Goal: Check status

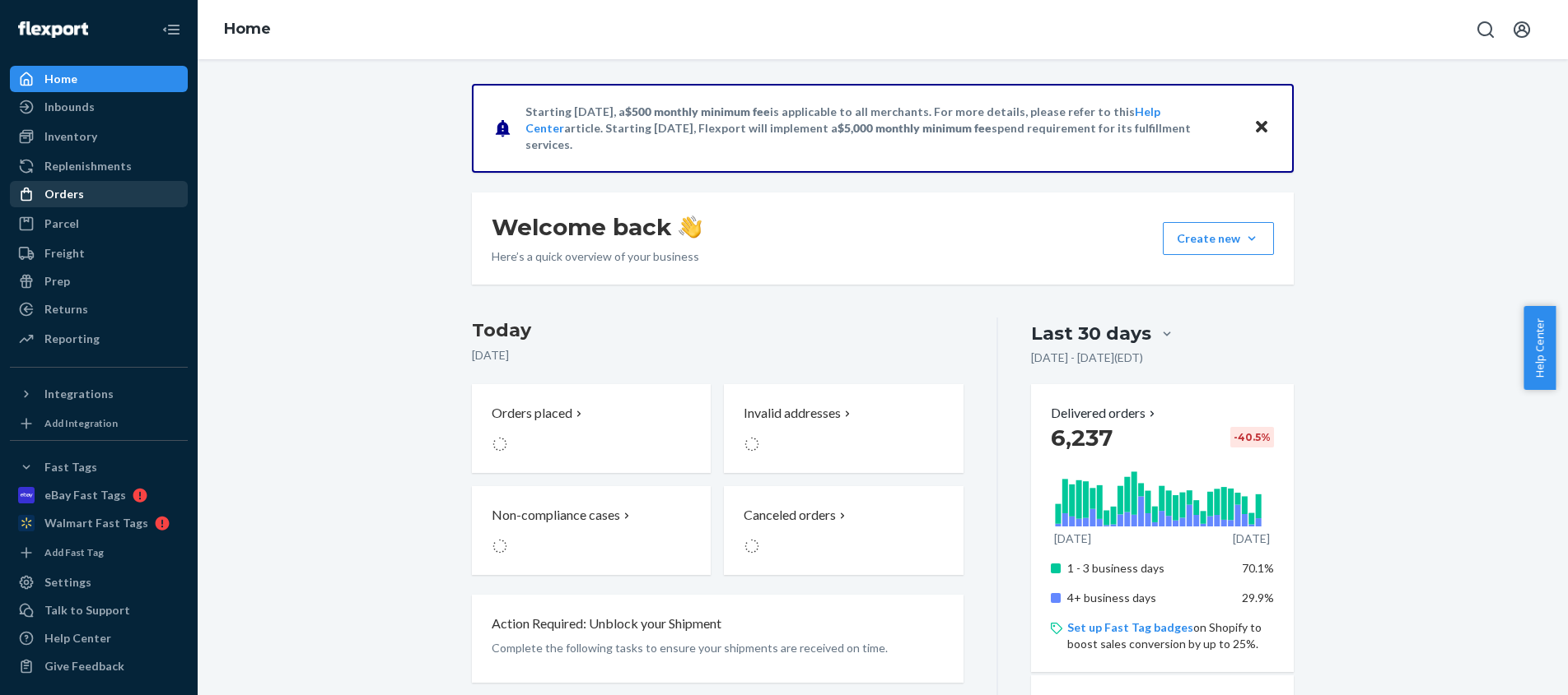
click at [62, 191] on div "Orders" at bounding box center [63, 195] width 39 height 17
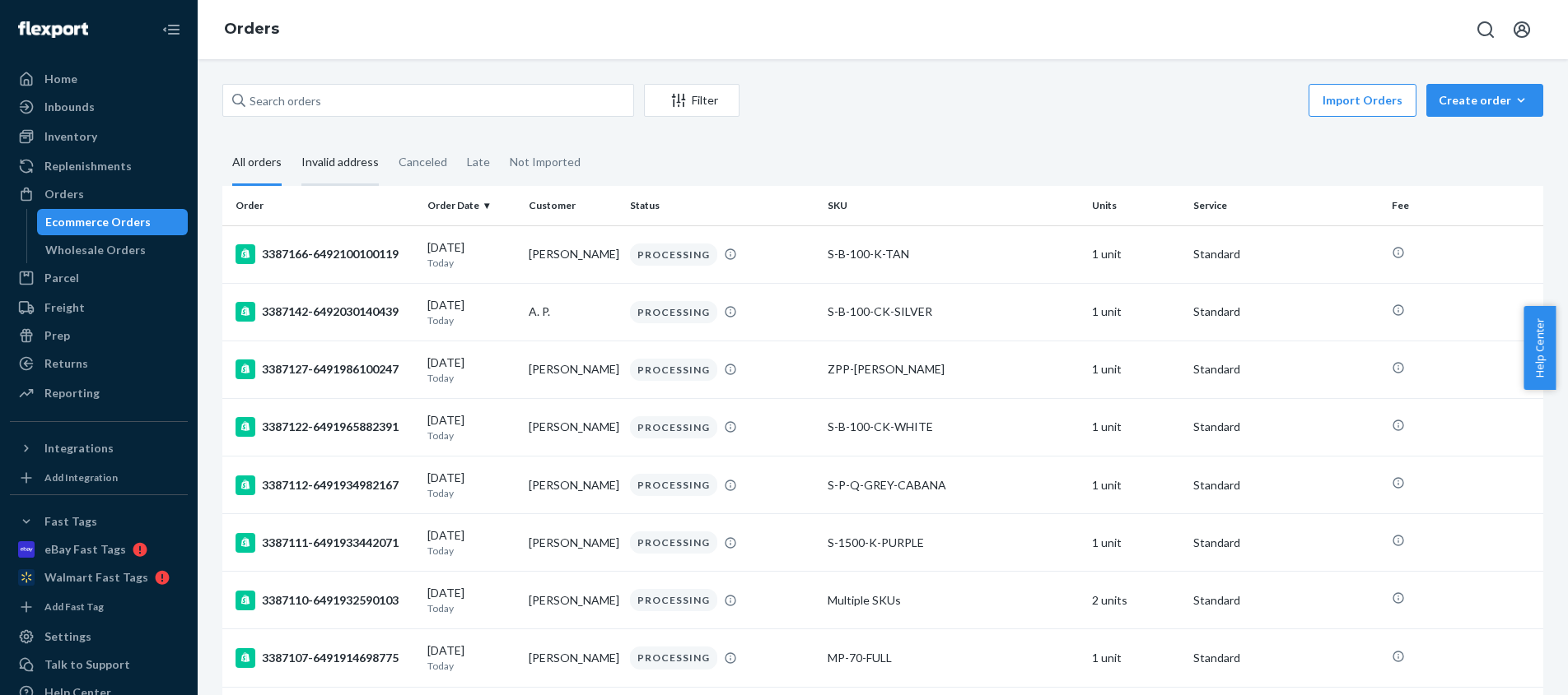
click at [338, 163] on div "Invalid address" at bounding box center [340, 163] width 77 height 45
click at [291, 140] on input "Invalid address" at bounding box center [291, 140] width 0 height 0
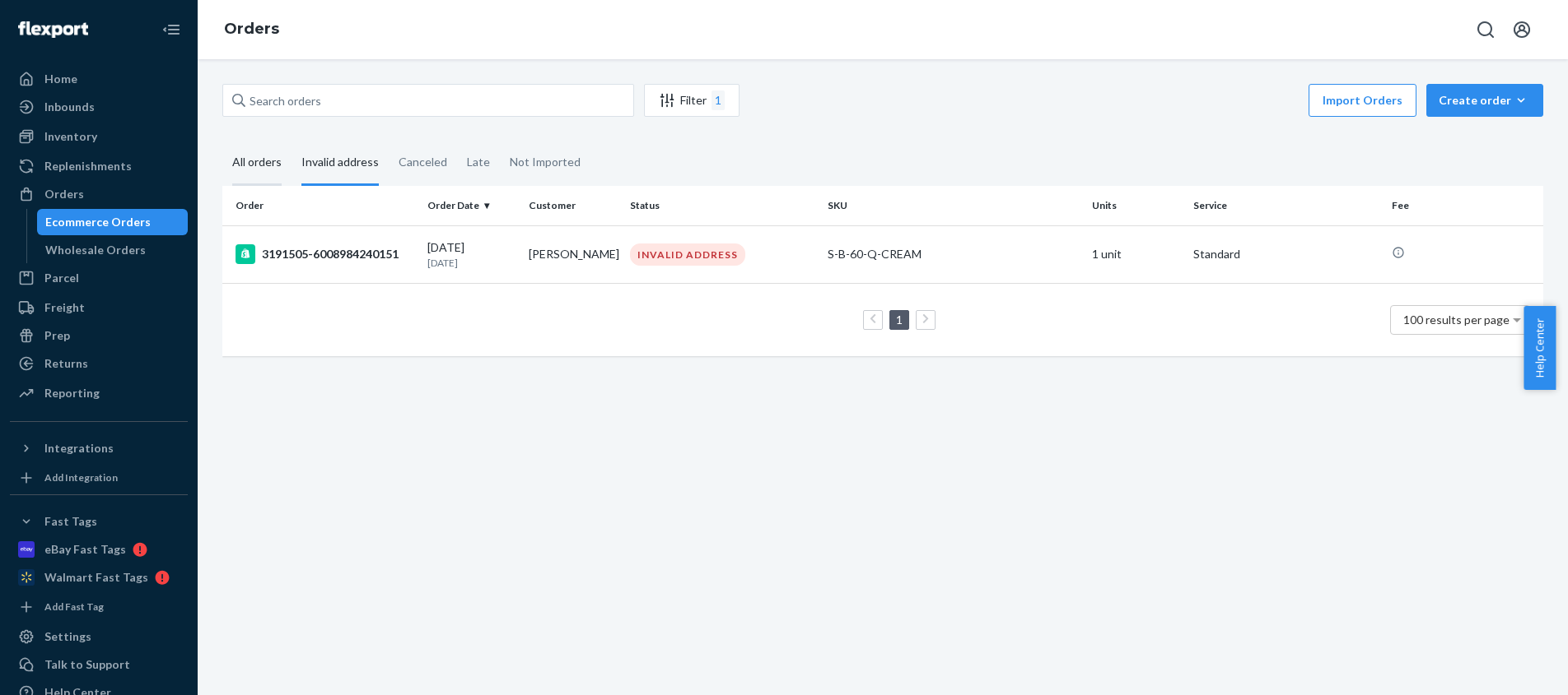
click at [251, 165] on div "All orders" at bounding box center [257, 163] width 50 height 45
click at [222, 140] on input "All orders" at bounding box center [222, 140] width 0 height 0
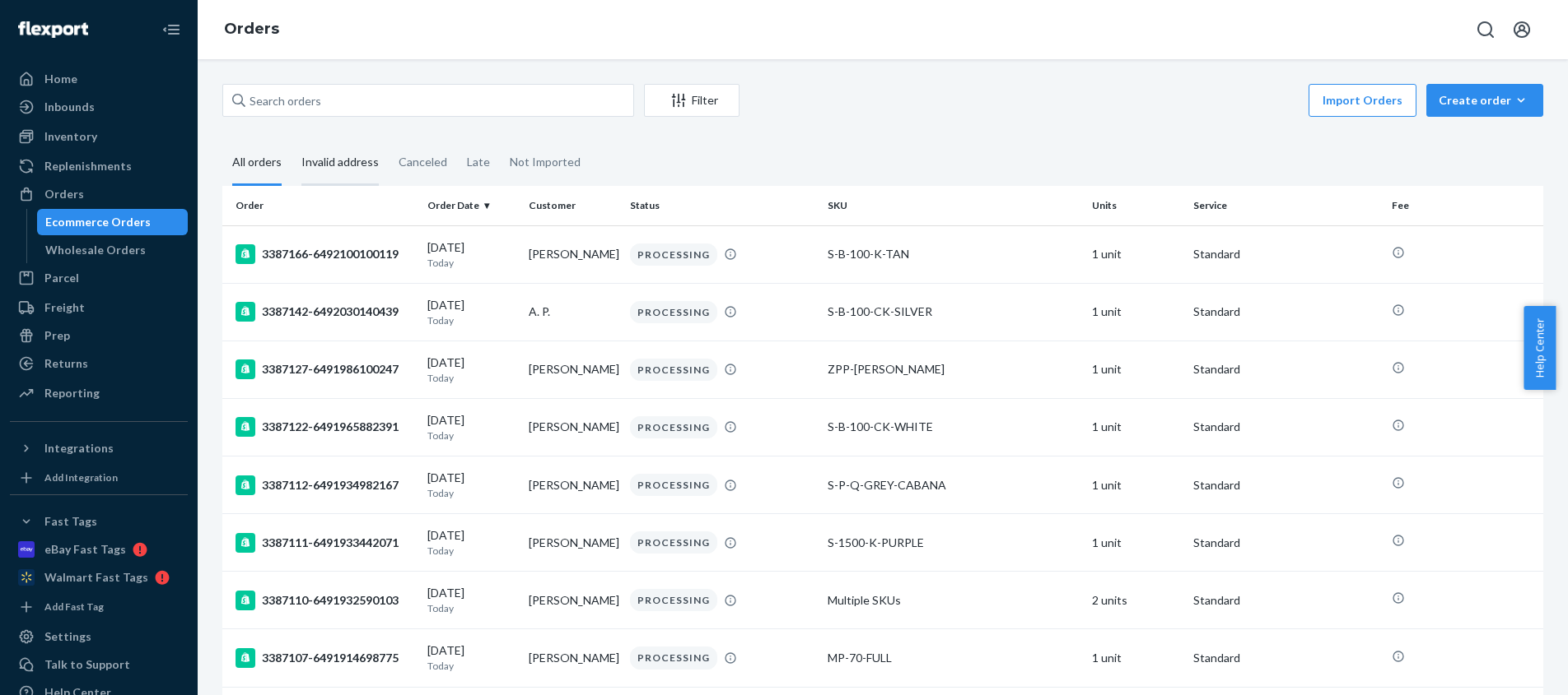
click at [339, 156] on div "Invalid address" at bounding box center [340, 163] width 77 height 45
click at [291, 140] on input "Invalid address" at bounding box center [291, 140] width 0 height 0
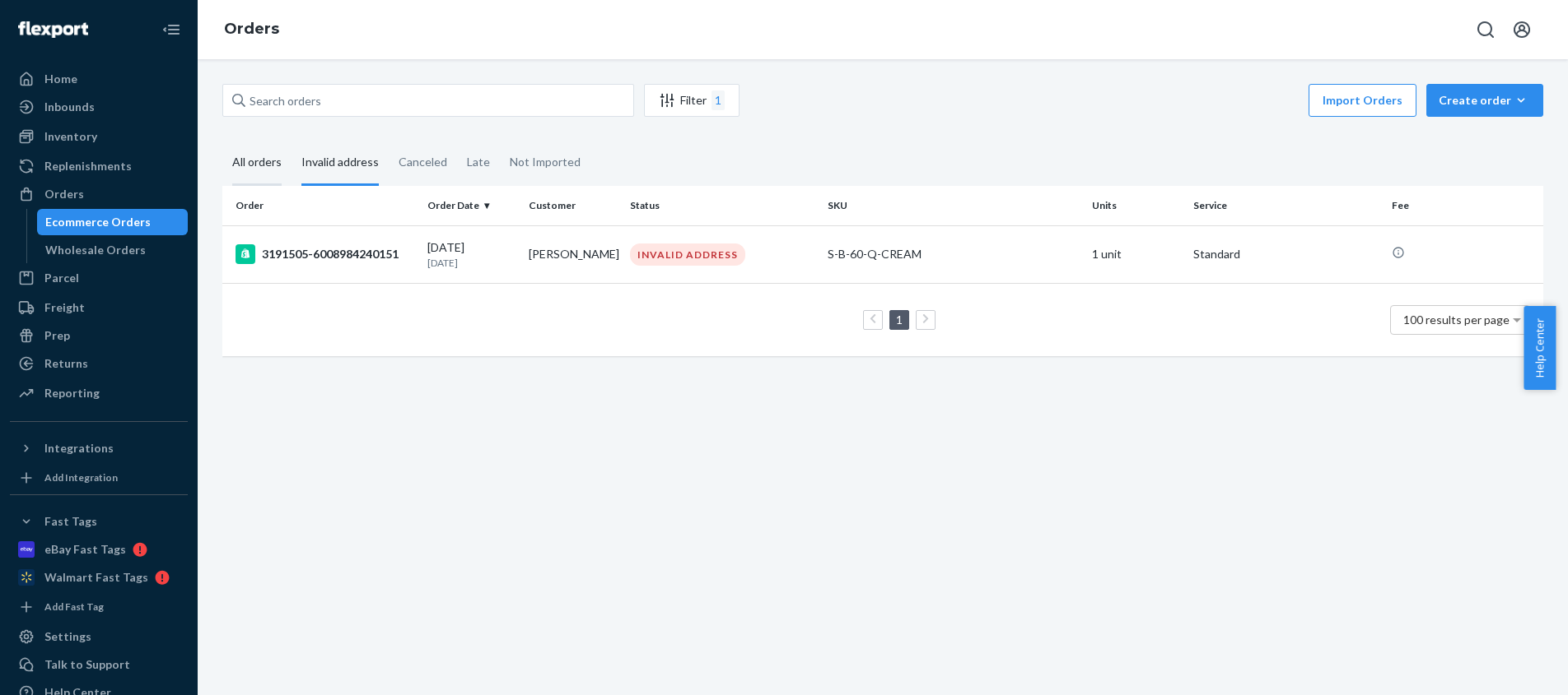
click at [266, 163] on div "All orders" at bounding box center [257, 163] width 50 height 45
click at [222, 140] on input "All orders" at bounding box center [222, 140] width 0 height 0
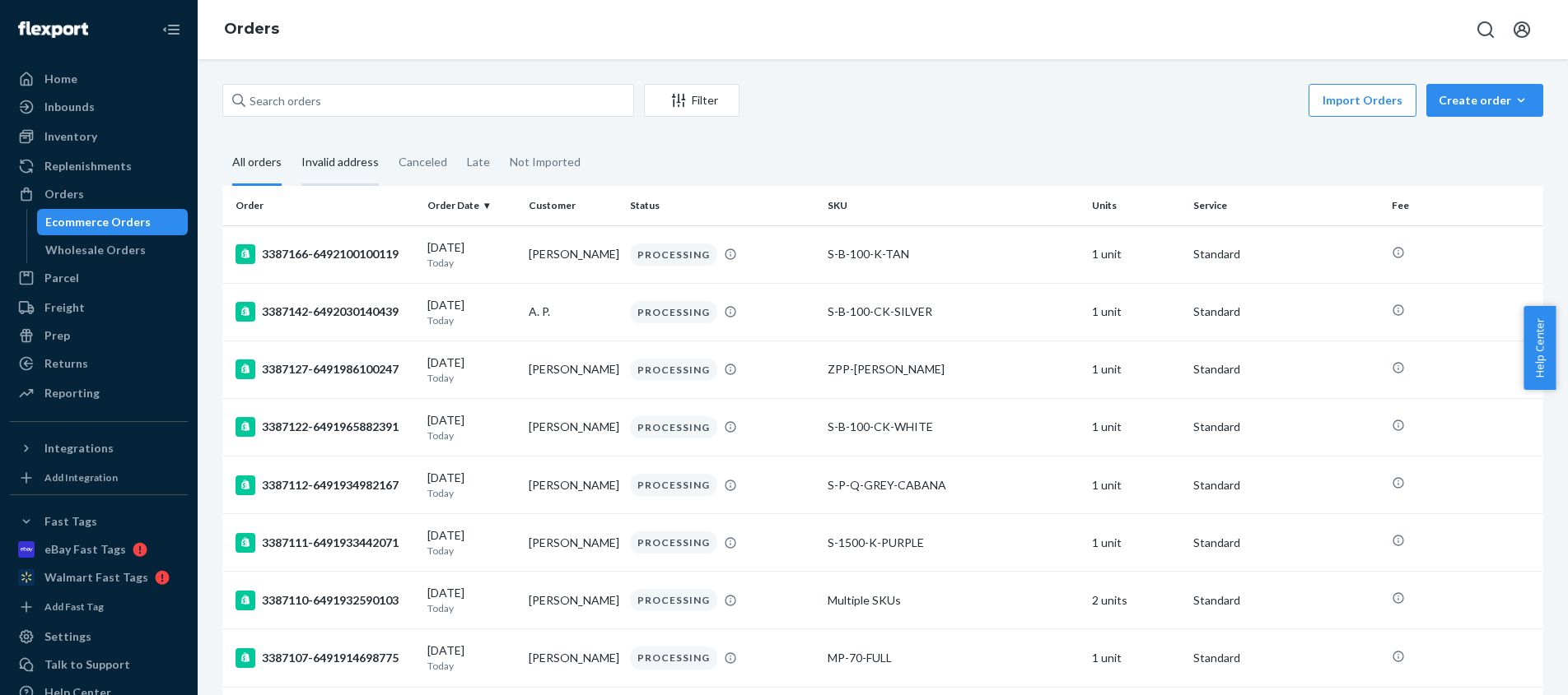
click at [346, 159] on div "Invalid address" at bounding box center [340, 163] width 77 height 45
click at [291, 140] on input "Invalid address" at bounding box center [291, 140] width 0 height 0
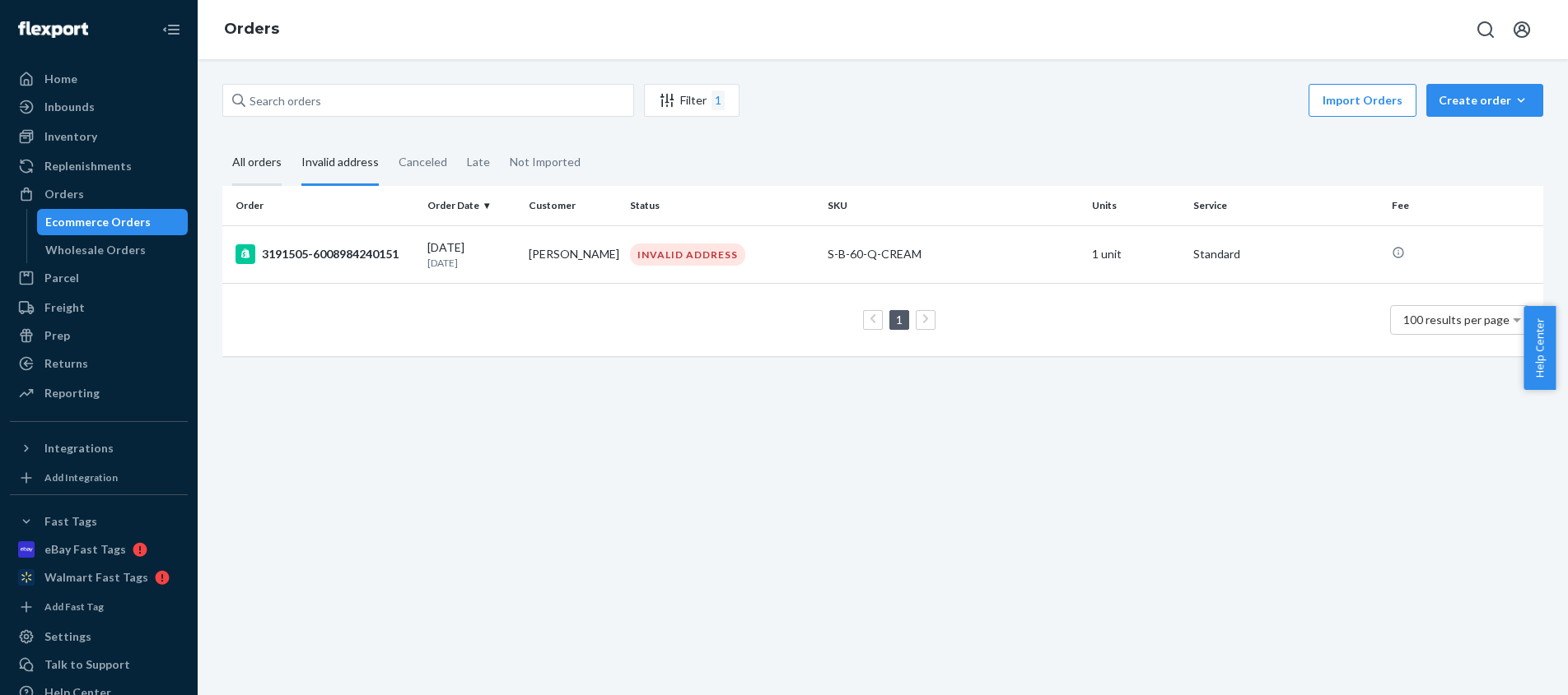
click at [259, 161] on div "All orders" at bounding box center [257, 163] width 50 height 45
click at [222, 140] on input "All orders" at bounding box center [222, 140] width 0 height 0
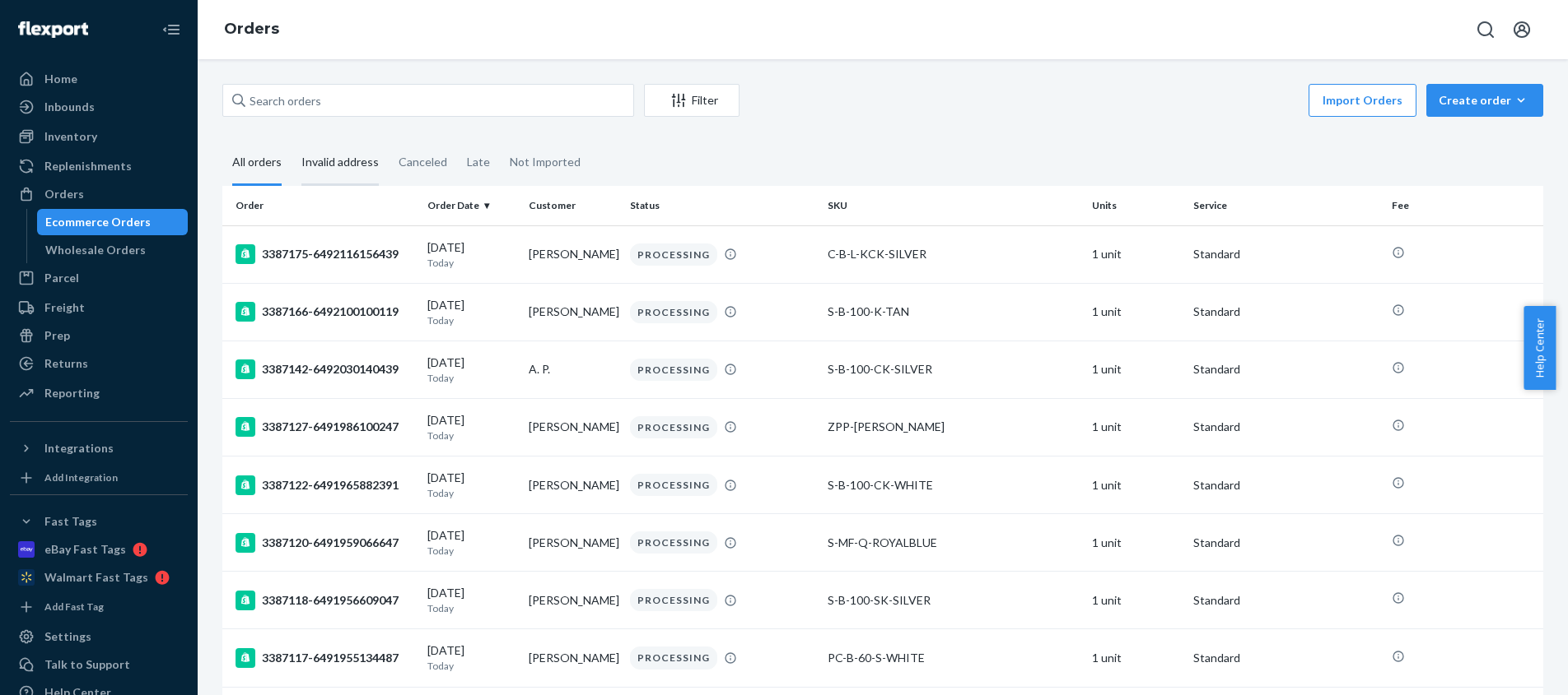
click at [344, 160] on div "Invalid address" at bounding box center [340, 163] width 77 height 45
click at [291, 140] on input "Invalid address" at bounding box center [291, 140] width 0 height 0
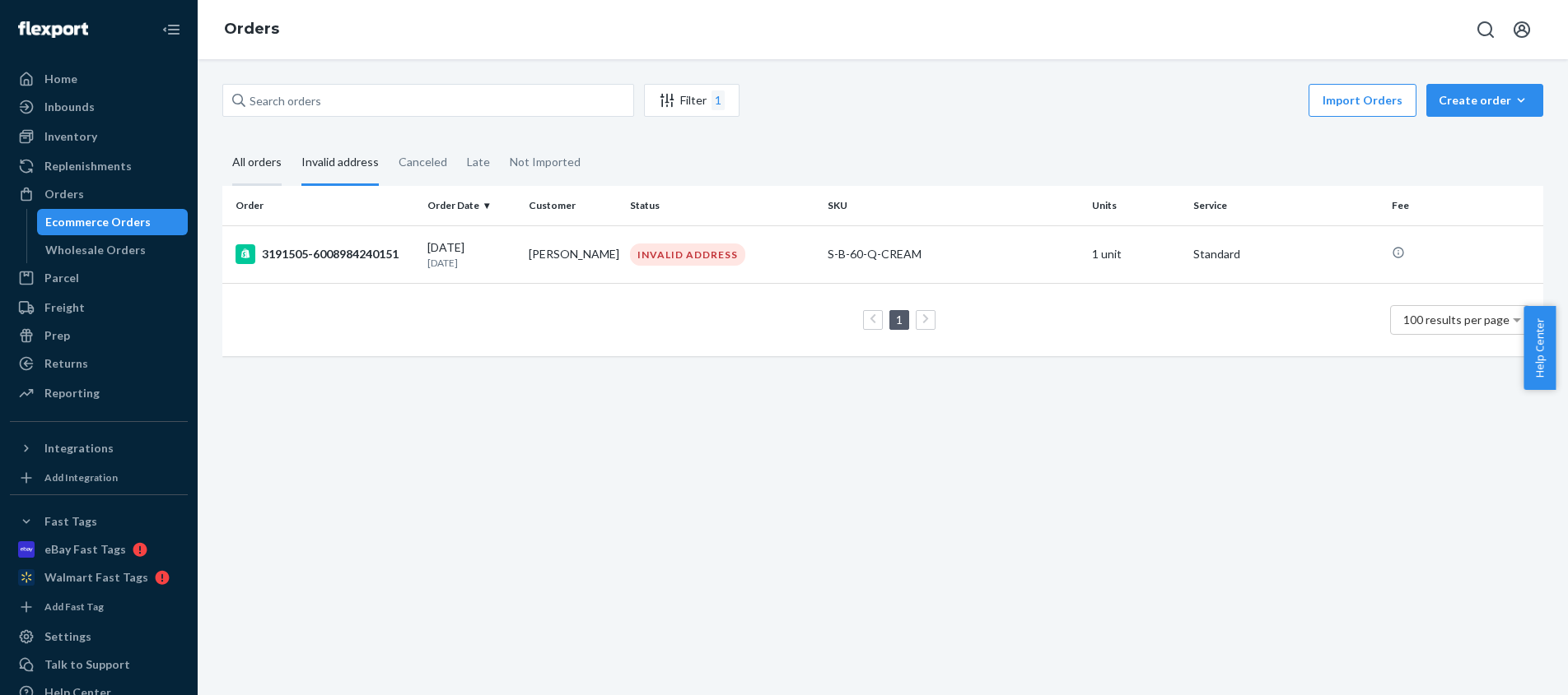
click at [257, 159] on div "All orders" at bounding box center [257, 163] width 50 height 45
click at [222, 140] on input "All orders" at bounding box center [222, 140] width 0 height 0
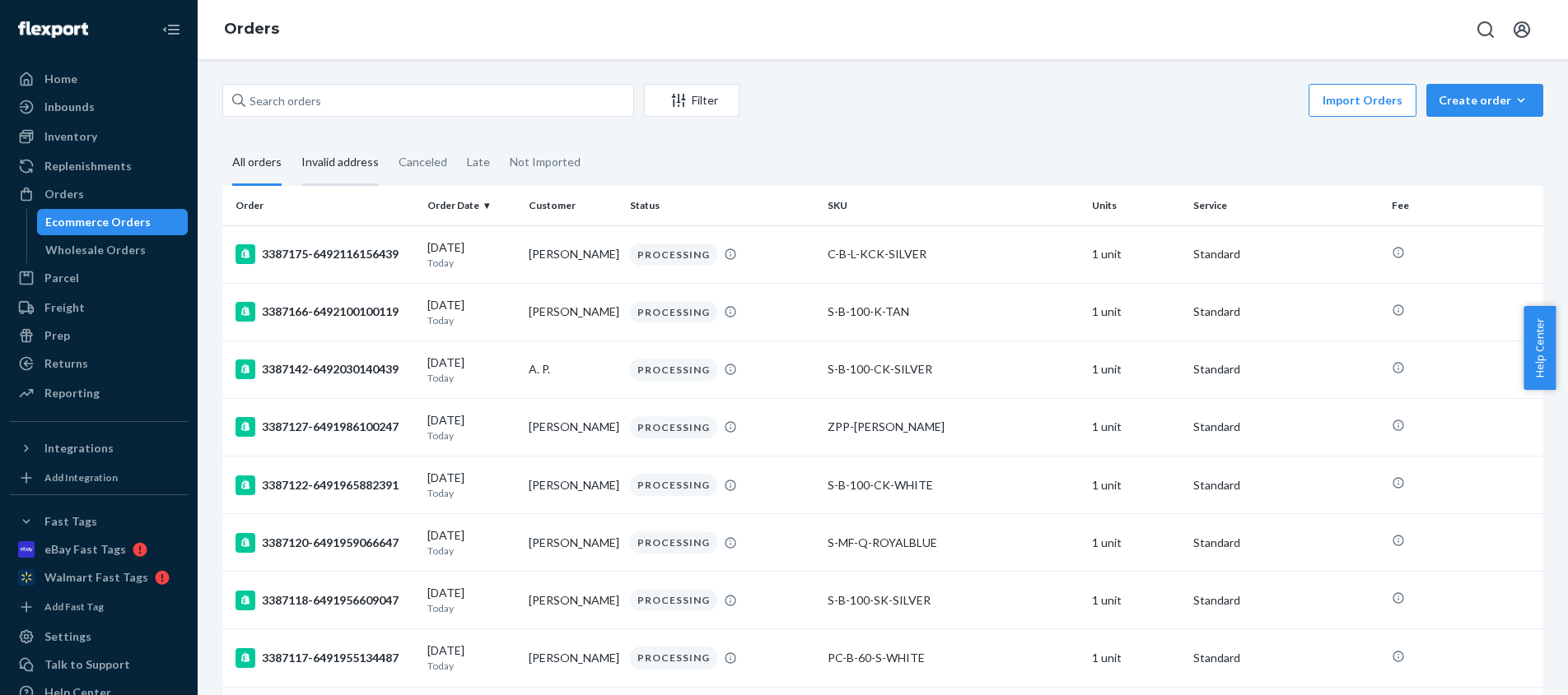
click at [336, 163] on div "Invalid address" at bounding box center [340, 163] width 77 height 45
click at [291, 140] on input "Invalid address" at bounding box center [291, 140] width 0 height 0
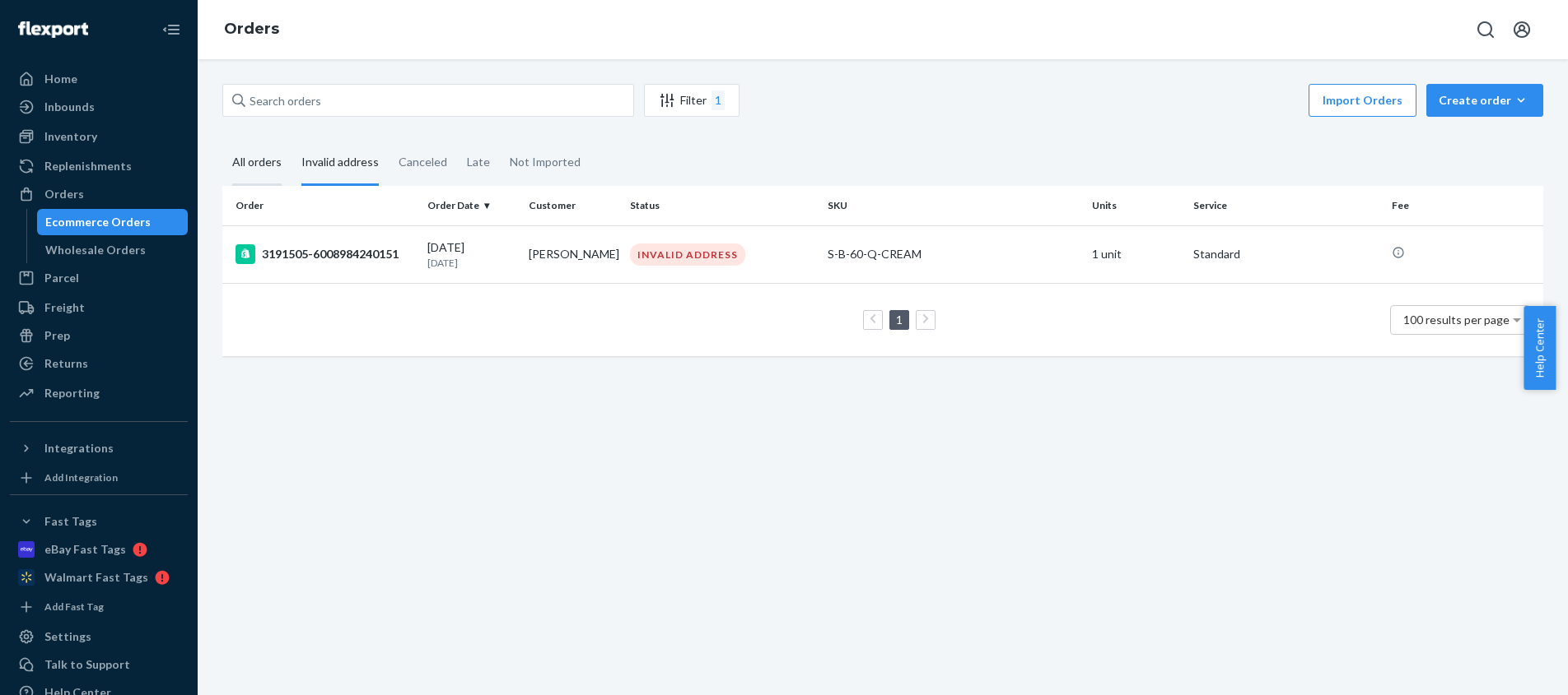
click at [248, 162] on div "All orders" at bounding box center [257, 163] width 50 height 45
click at [222, 140] on input "All orders" at bounding box center [222, 140] width 0 height 0
